Goal: Check status: Check status

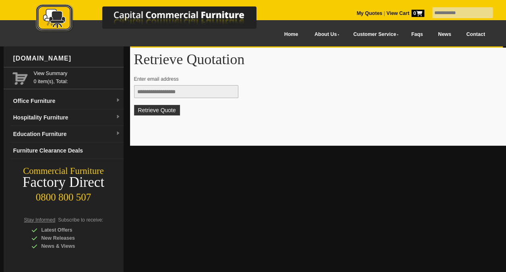
click at [171, 93] on input "text" at bounding box center [186, 91] width 104 height 13
type input "**********"
click at [161, 110] on button "Retrieve Quote" at bounding box center [157, 110] width 46 height 10
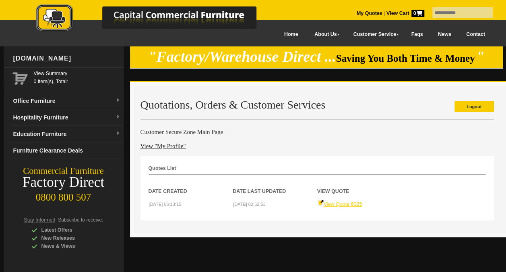
click at [349, 202] on link "View Quote 6025" at bounding box center [340, 204] width 45 height 6
